Goal: Transaction & Acquisition: Purchase product/service

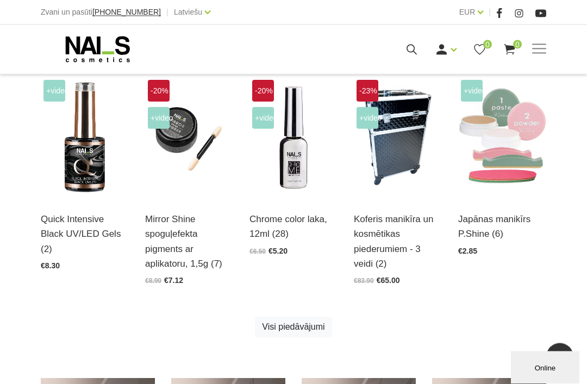
scroll to position [468, 0]
click at [311, 320] on link "Visi piedāvājumi" at bounding box center [293, 327] width 77 height 21
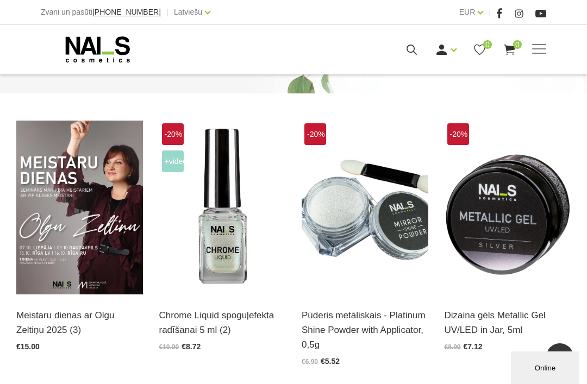
scroll to position [162, 0]
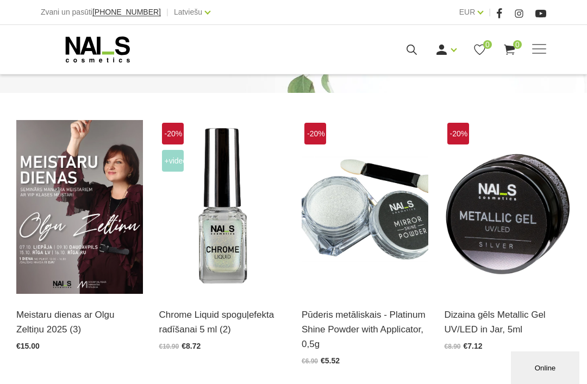
click at [105, 262] on img at bounding box center [79, 207] width 127 height 174
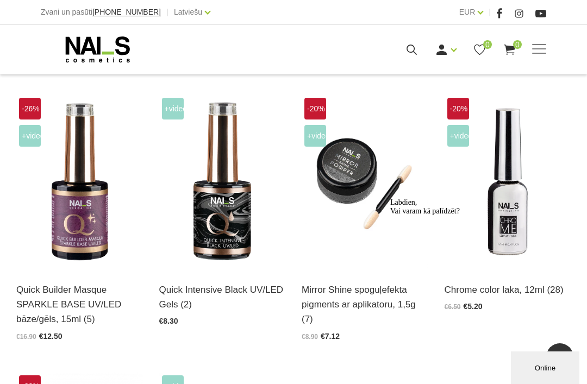
scroll to position [432, 0]
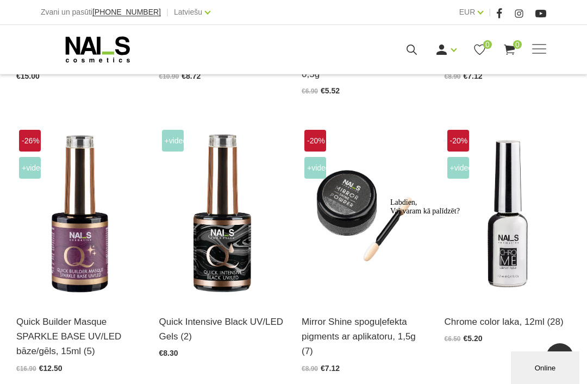
click at [76, 255] on img at bounding box center [79, 214] width 127 height 174
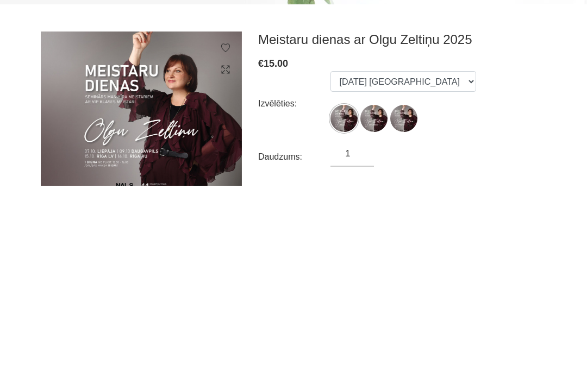
scroll to position [198, 0]
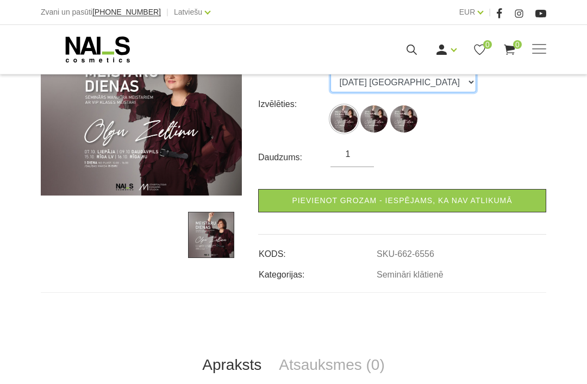
click at [445, 83] on select "[DATE] [GEOGRAPHIC_DATA] [DATE] Daugavpils [DATE] Rīga, krievu valodā" at bounding box center [403, 82] width 146 height 21
select select "6557"
radio input "true"
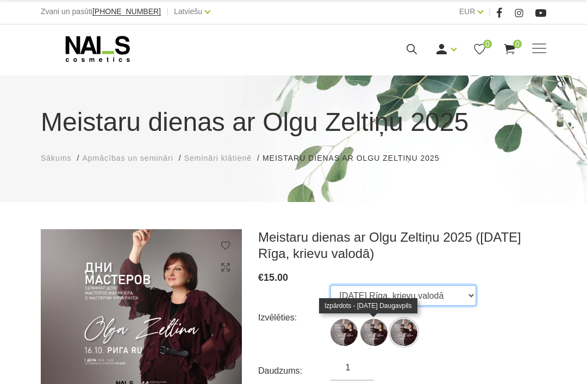
scroll to position [1, 0]
click at [371, 331] on img at bounding box center [373, 332] width 27 height 27
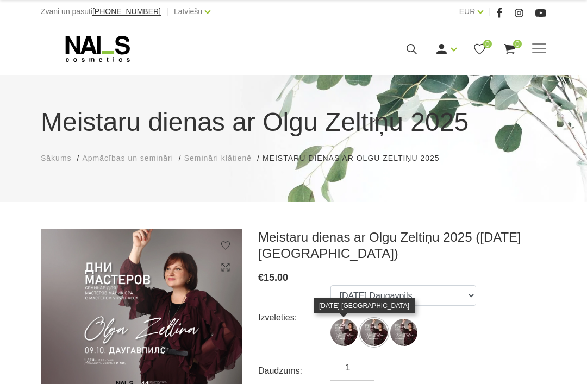
click at [357, 321] on img at bounding box center [343, 332] width 27 height 27
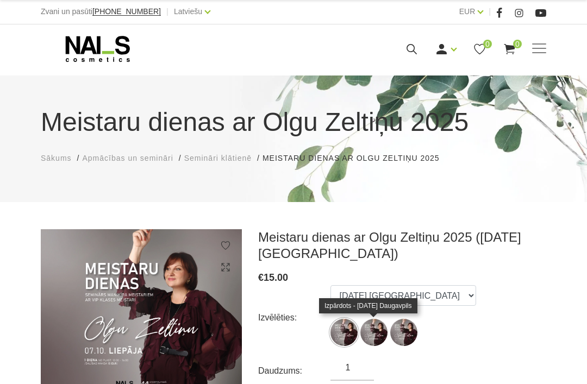
click at [368, 336] on img at bounding box center [373, 332] width 27 height 27
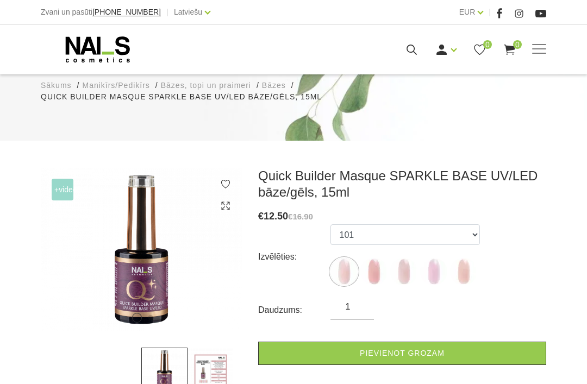
scroll to position [112, 0]
click at [230, 384] on img at bounding box center [210, 371] width 46 height 46
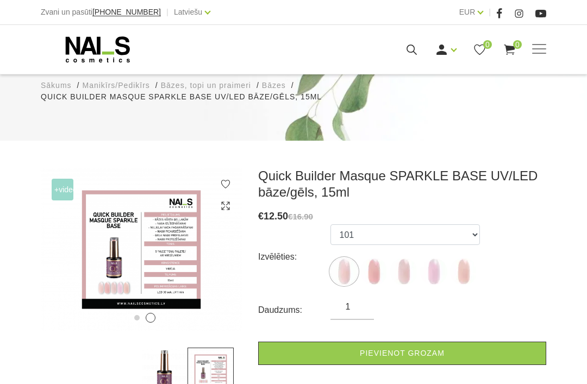
click at [180, 244] on img at bounding box center [141, 250] width 201 height 164
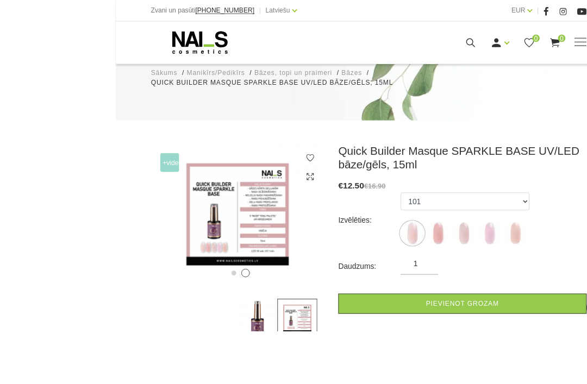
scroll to position [147, 0]
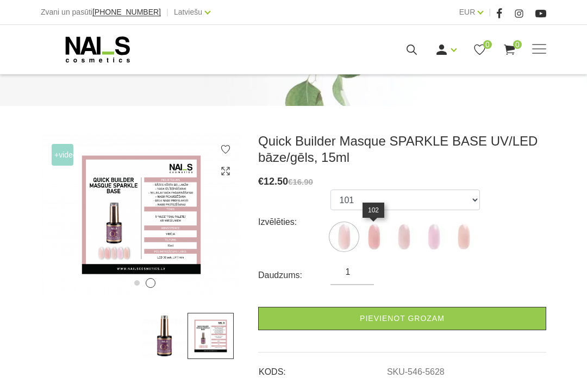
click at [374, 234] on img at bounding box center [373, 236] width 27 height 27
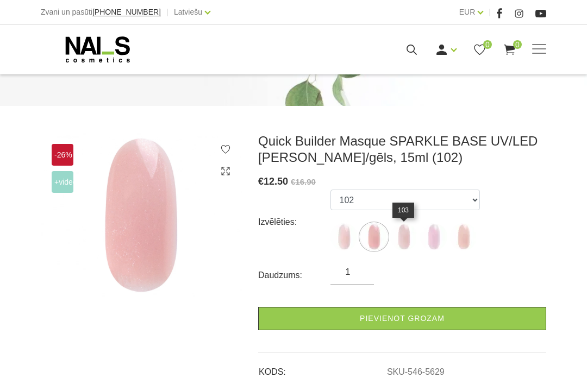
click at [396, 233] on img at bounding box center [403, 236] width 27 height 27
click at [401, 233] on img at bounding box center [403, 236] width 27 height 27
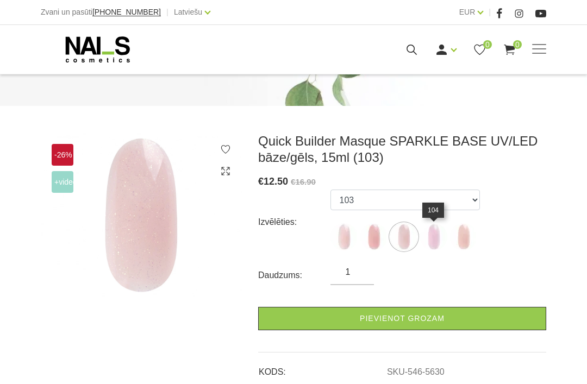
click at [427, 239] on img at bounding box center [433, 236] width 27 height 27
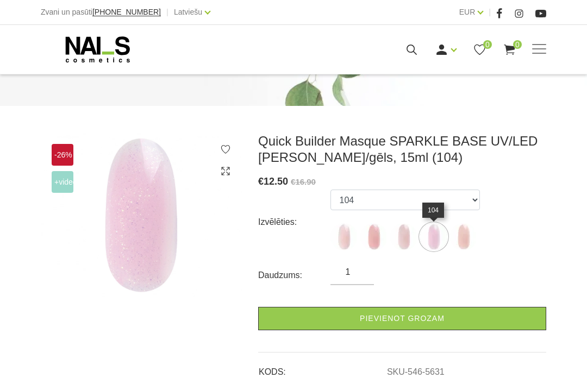
click at [464, 233] on img at bounding box center [463, 236] width 27 height 27
select select "6010"
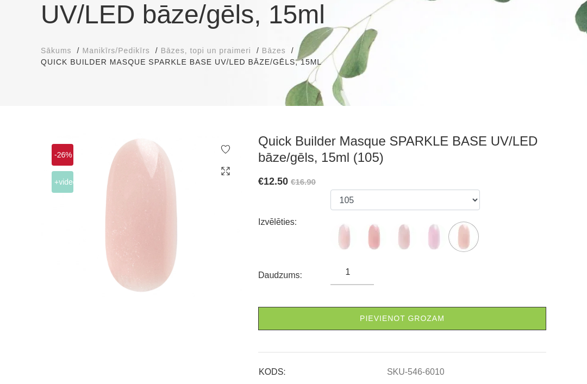
scroll to position [0, 0]
